Goal: Task Accomplishment & Management: Manage account settings

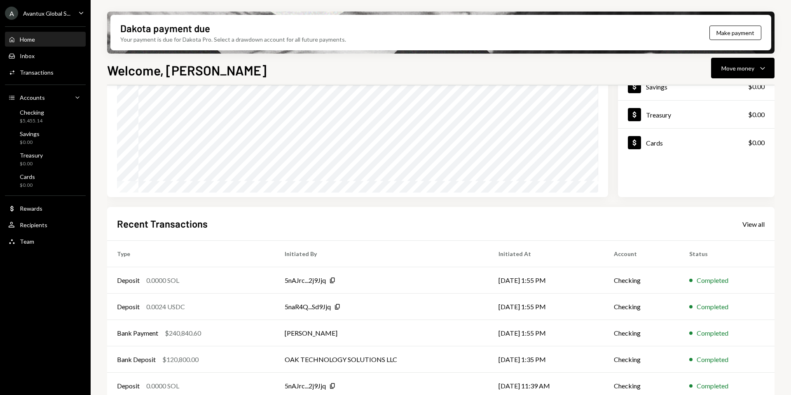
scroll to position [102, 0]
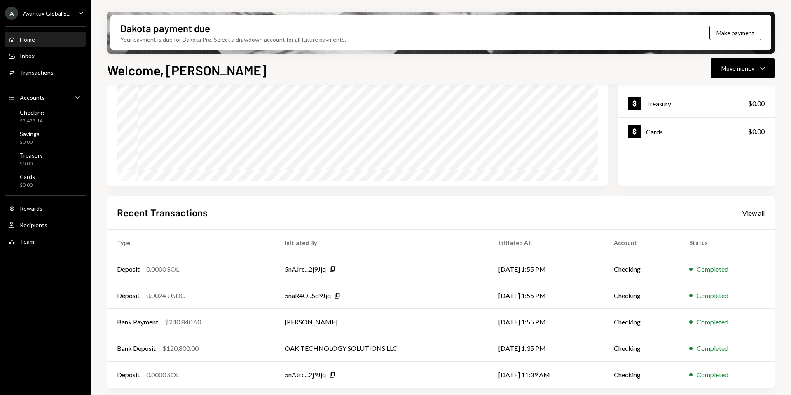
click at [33, 16] on div "Avantux Global S..." at bounding box center [46, 13] width 47 height 7
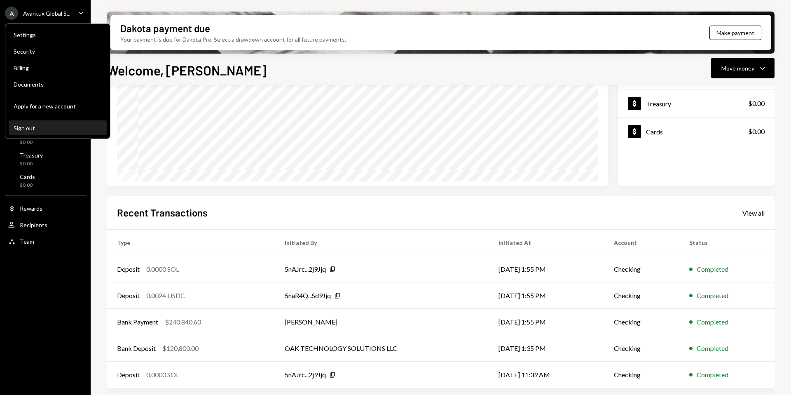
click at [32, 130] on div "Sign out" at bounding box center [58, 127] width 88 height 7
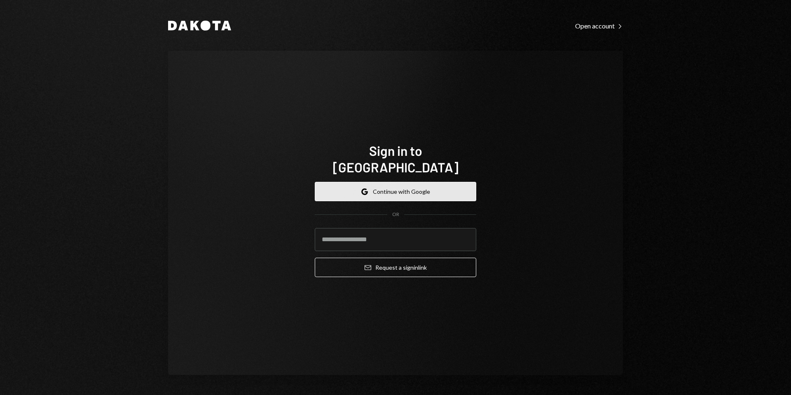
click at [394, 182] on button "Google Continue with Google" at bounding box center [396, 191] width 162 height 19
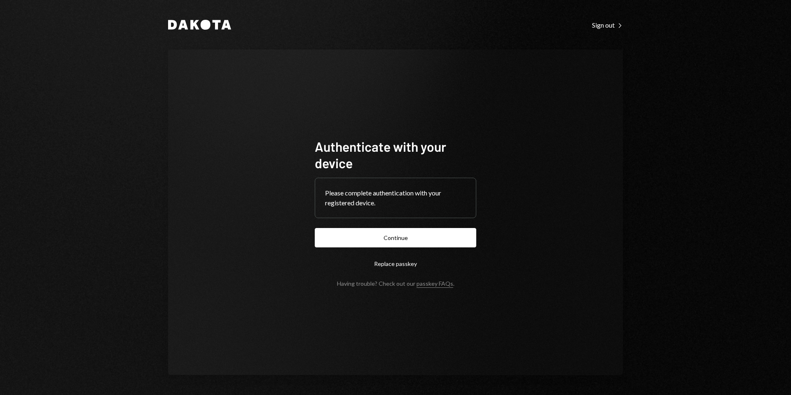
drag, startPoint x: 0, startPoint y: 0, endPoint x: 399, endPoint y: 232, distance: 462.1
click at [399, 233] on button "Continue" at bounding box center [396, 237] width 162 height 19
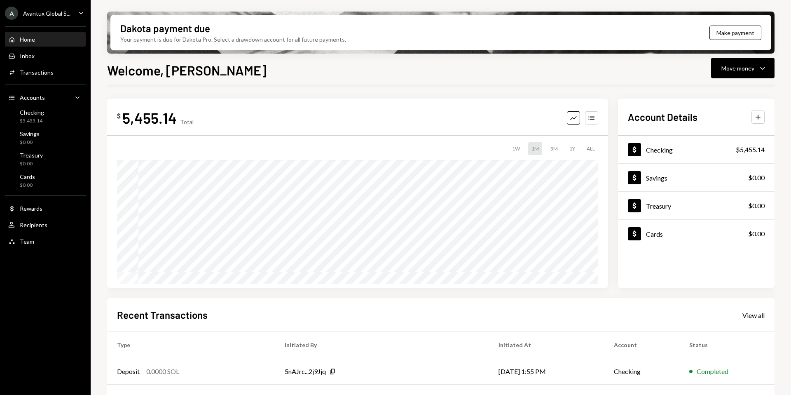
scroll to position [102, 0]
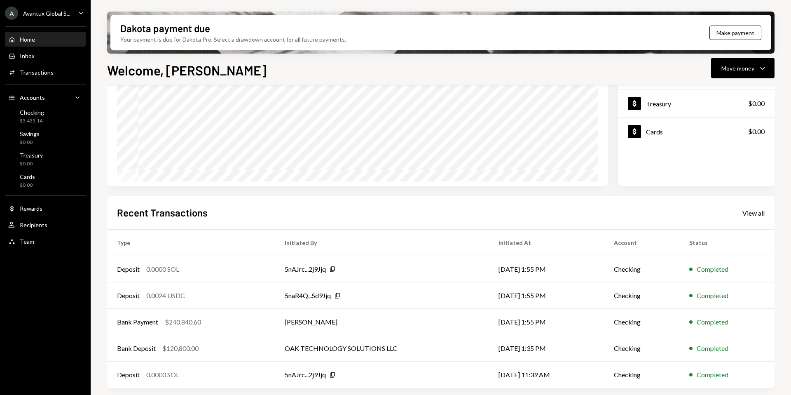
click at [49, 14] on div "Avantux Global S..." at bounding box center [46, 13] width 47 height 7
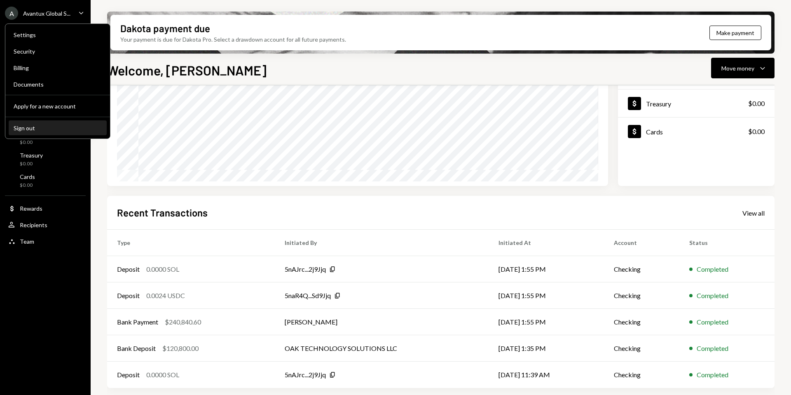
click at [46, 124] on button "Sign out" at bounding box center [58, 128] width 98 height 15
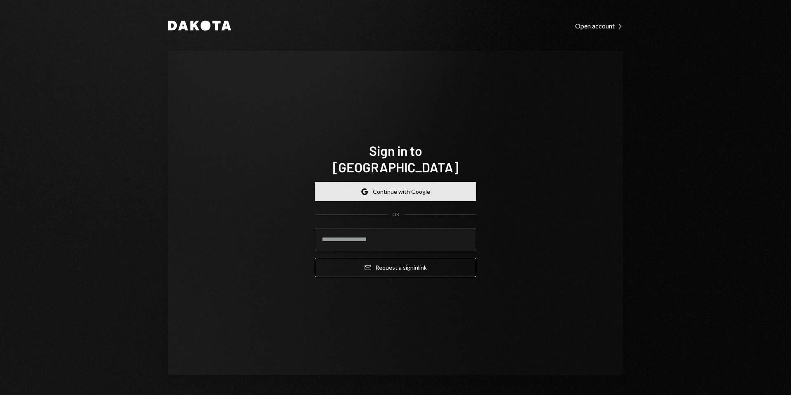
click at [384, 182] on button "Google Continue with Google" at bounding box center [396, 191] width 162 height 19
